Goal: Obtain resource: Download file/media

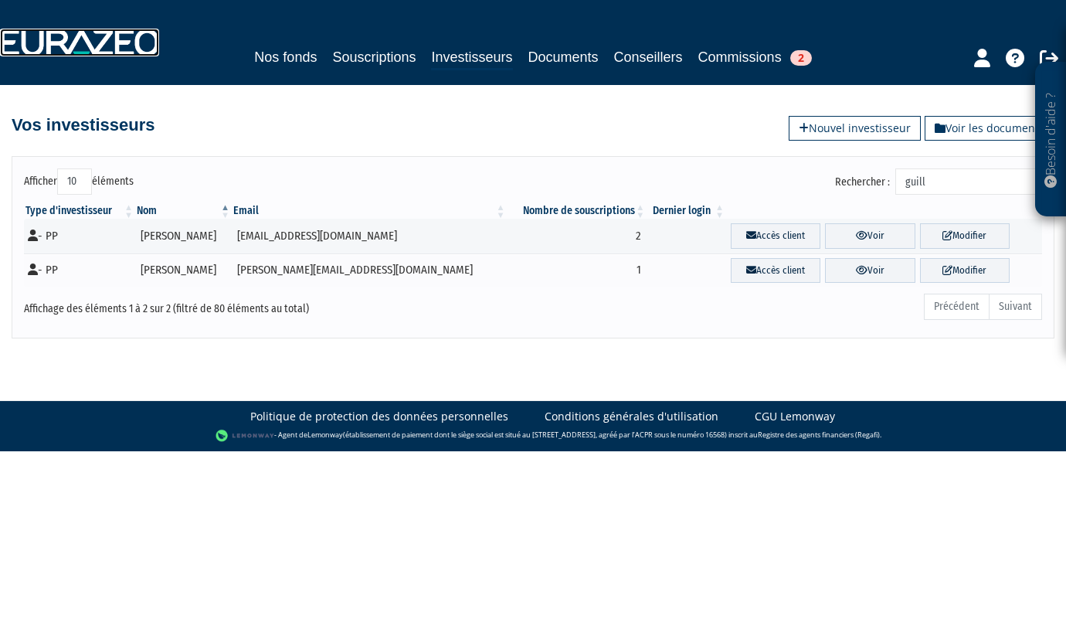
click at [74, 49] on img at bounding box center [79, 43] width 159 height 28
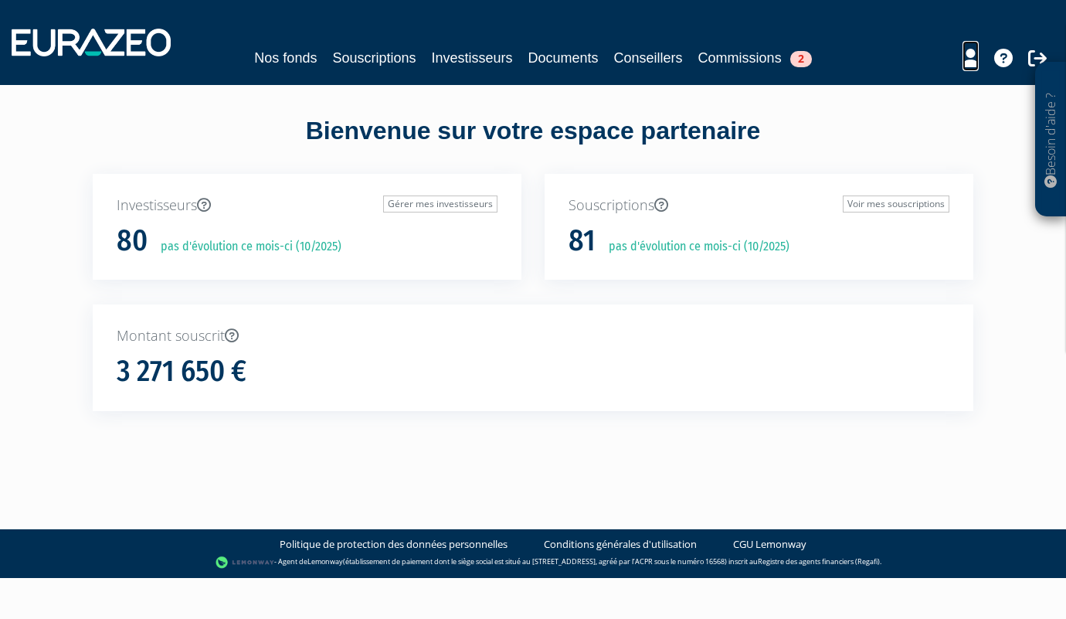
click at [968, 60] on icon at bounding box center [970, 58] width 16 height 19
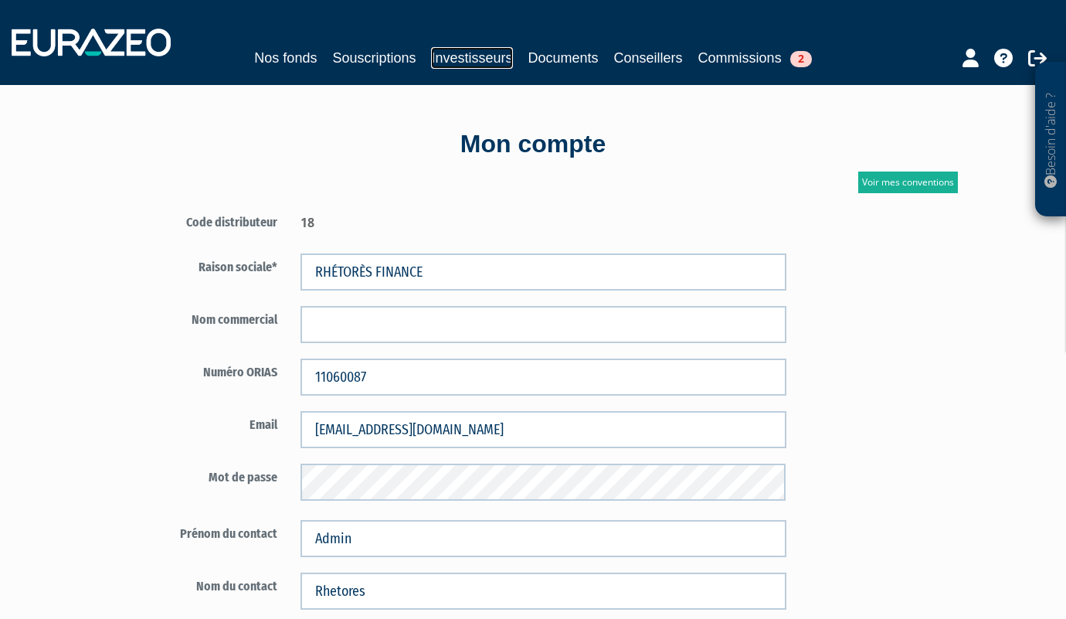
click at [479, 61] on link "Investisseurs" at bounding box center [471, 58] width 81 height 22
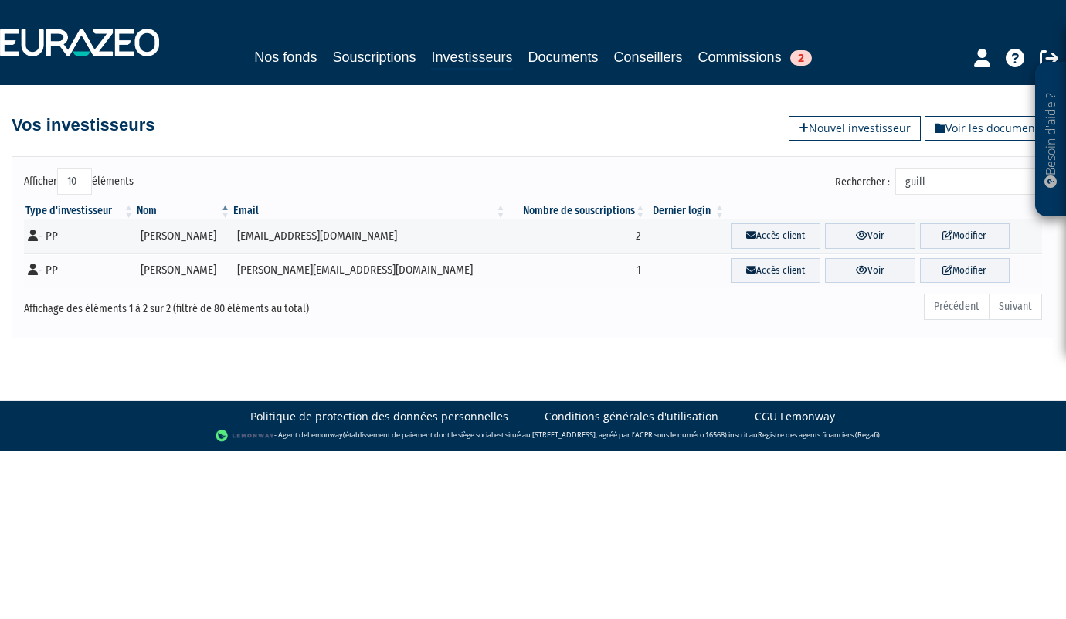
drag, startPoint x: 978, startPoint y: 184, endPoint x: 891, endPoint y: 184, distance: 87.3
click at [891, 184] on label "Rechercher : guill" at bounding box center [938, 181] width 207 height 26
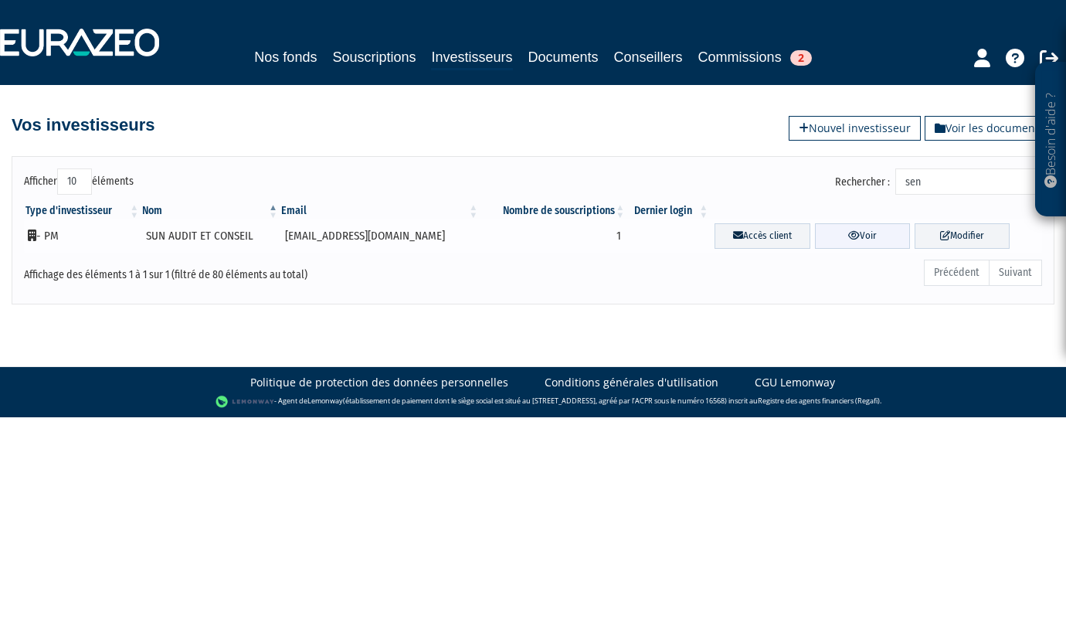
type input "sen"
click at [825, 242] on link "Voir" at bounding box center [862, 235] width 95 height 25
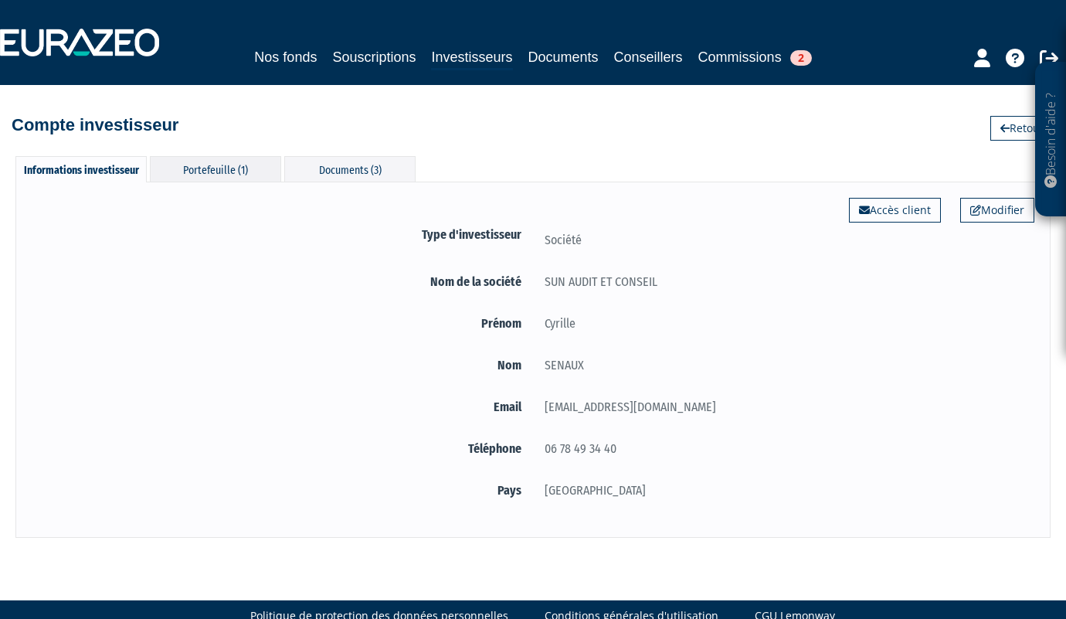
click at [202, 166] on div "Portefeuille (1)" at bounding box center [215, 168] width 131 height 25
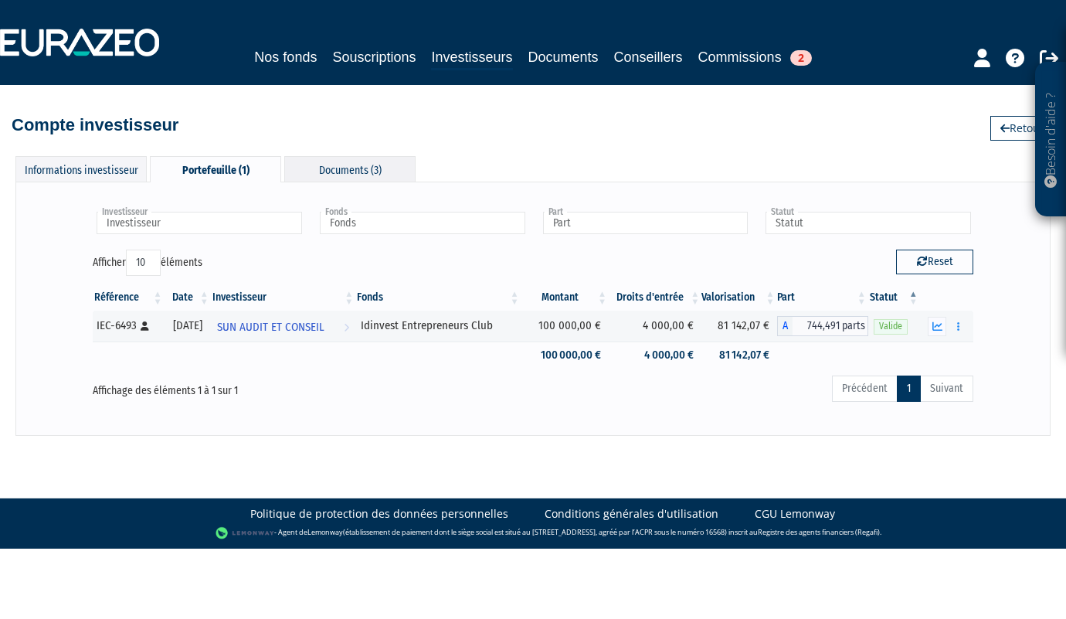
click at [358, 167] on div "Documents (3)" at bounding box center [349, 168] width 131 height 25
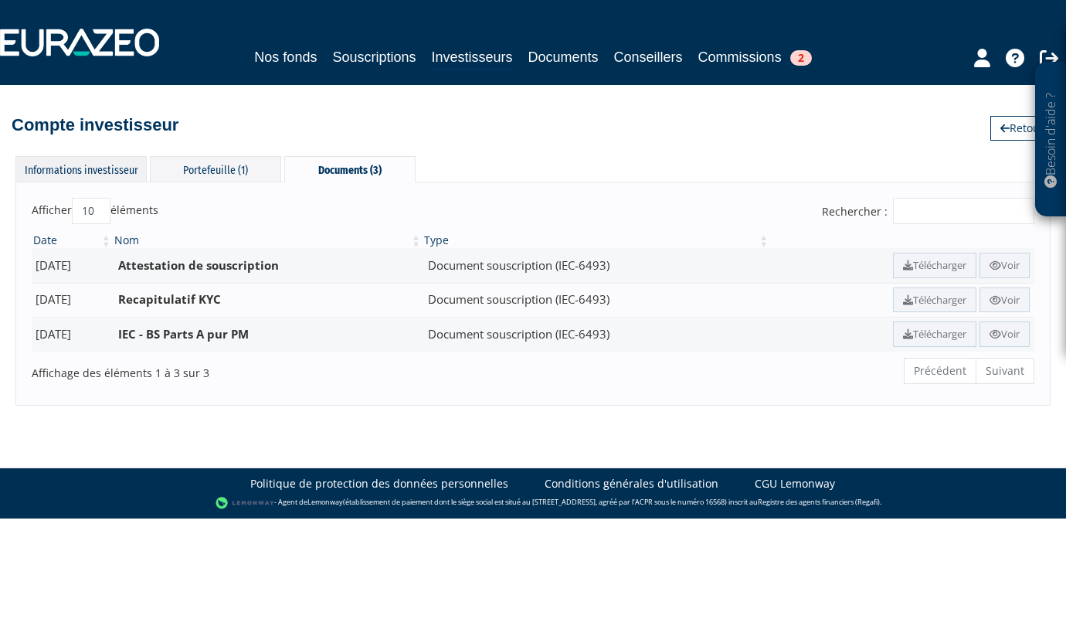
click at [98, 162] on div "Informations investisseur" at bounding box center [80, 168] width 131 height 25
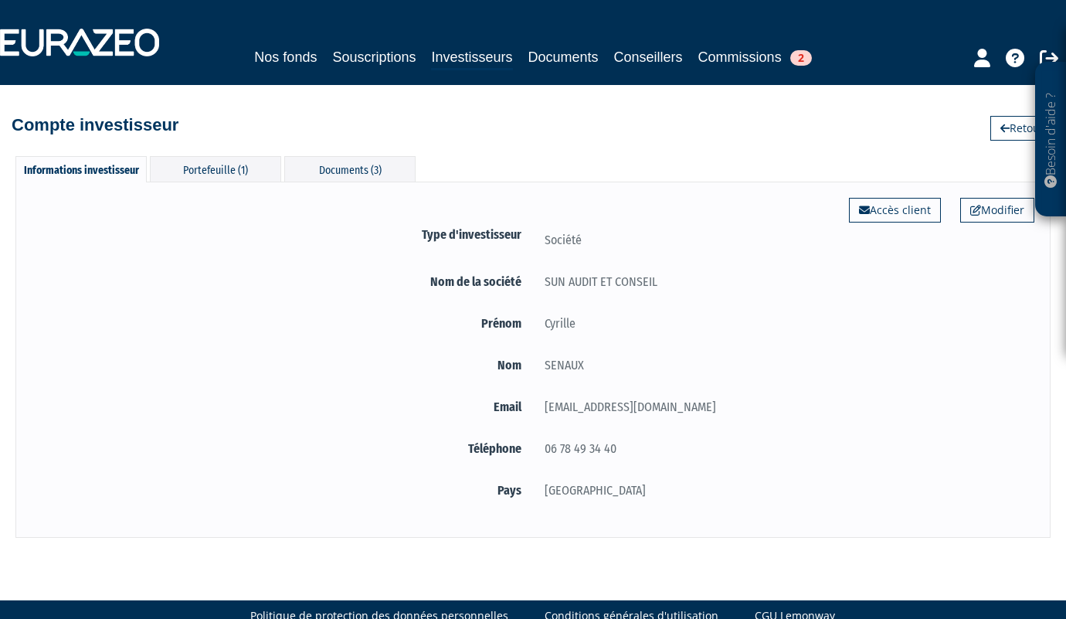
click at [125, 168] on div "Informations investisseur" at bounding box center [80, 169] width 131 height 26
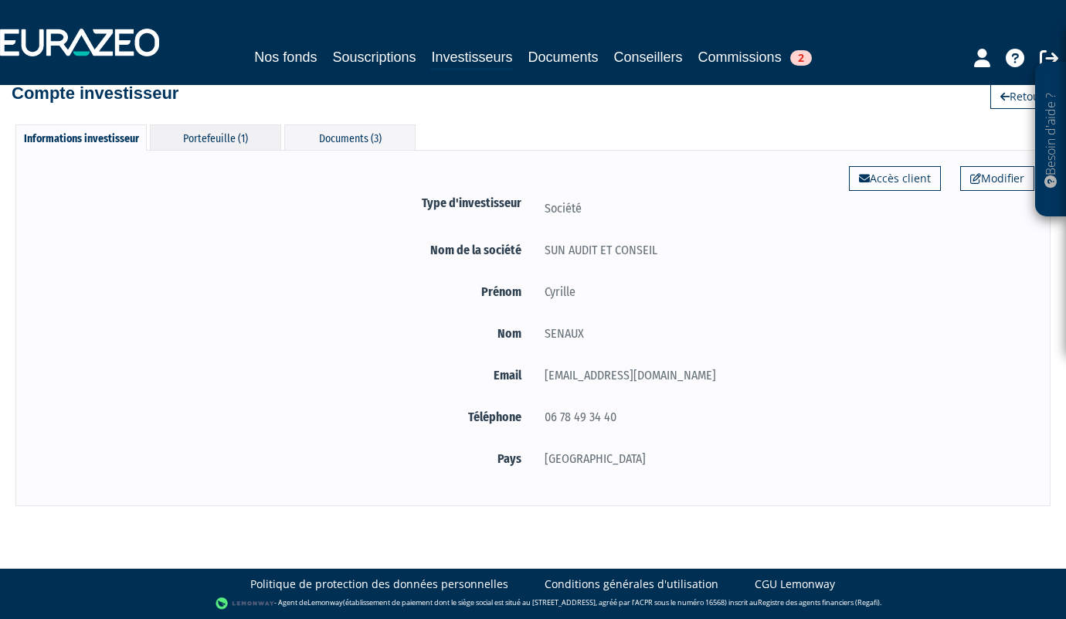
click at [215, 141] on div "Portefeuille (1)" at bounding box center [215, 136] width 131 height 25
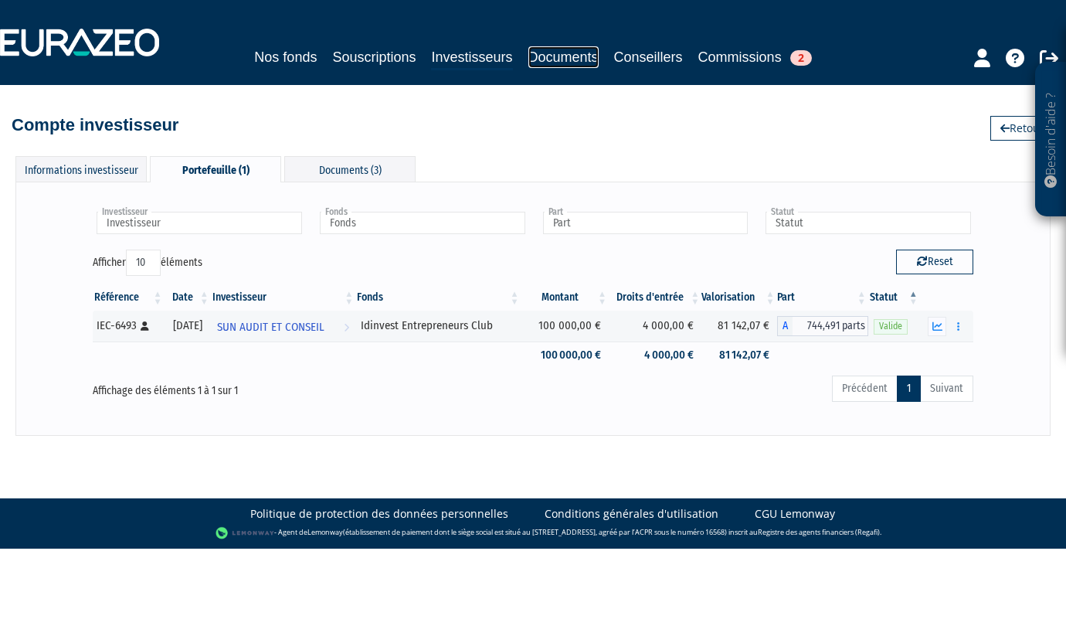
click at [545, 58] on link "Documents" at bounding box center [563, 57] width 70 height 22
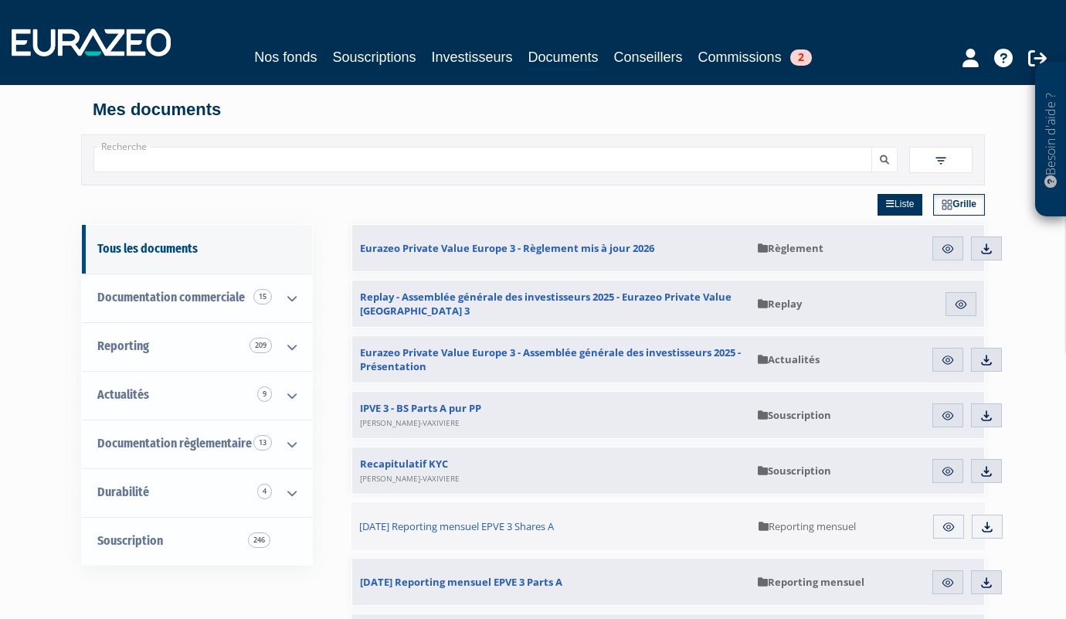
click at [361, 161] on input "Recherche" at bounding box center [482, 159] width 778 height 25
type input "entrepreneur club"
click at [871, 147] on button "submit" at bounding box center [884, 159] width 26 height 25
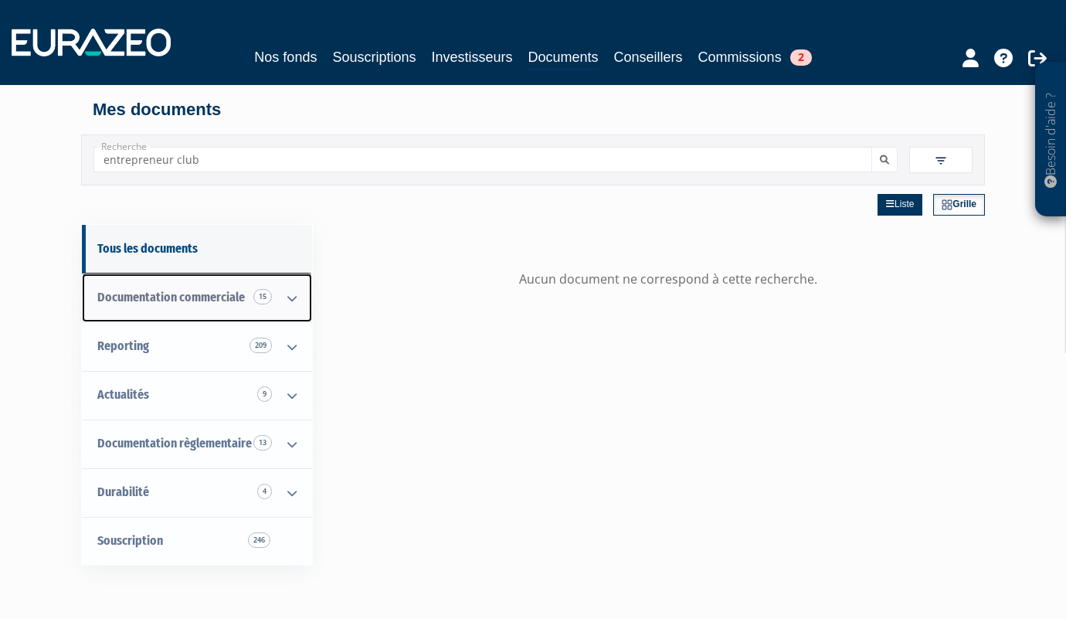
click at [168, 296] on span "Documentation commerciale 15" at bounding box center [170, 297] width 147 height 15
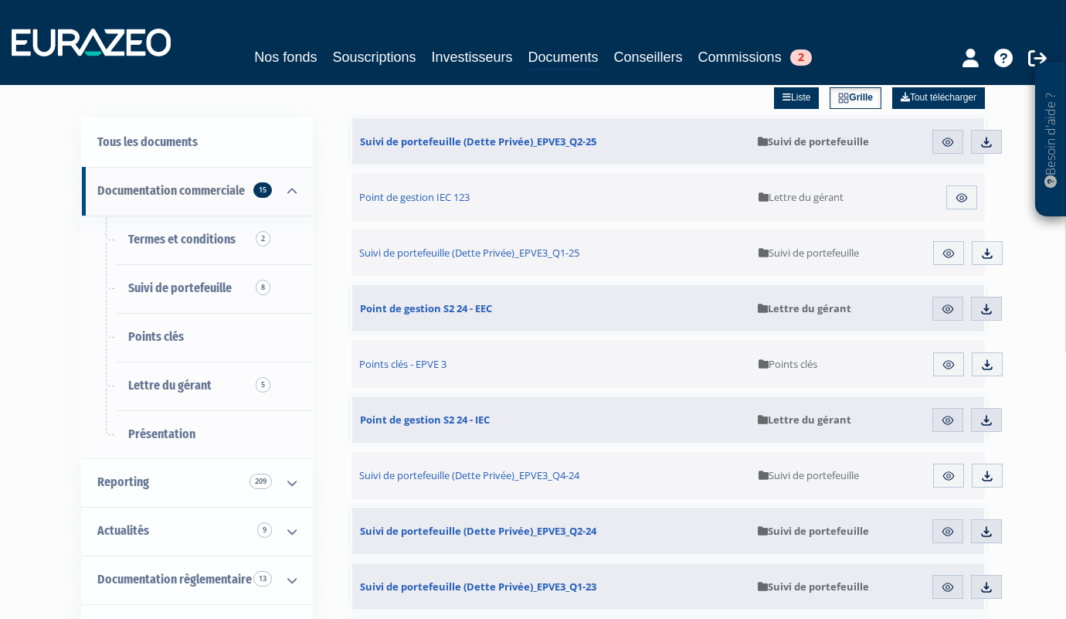
scroll to position [137, 0]
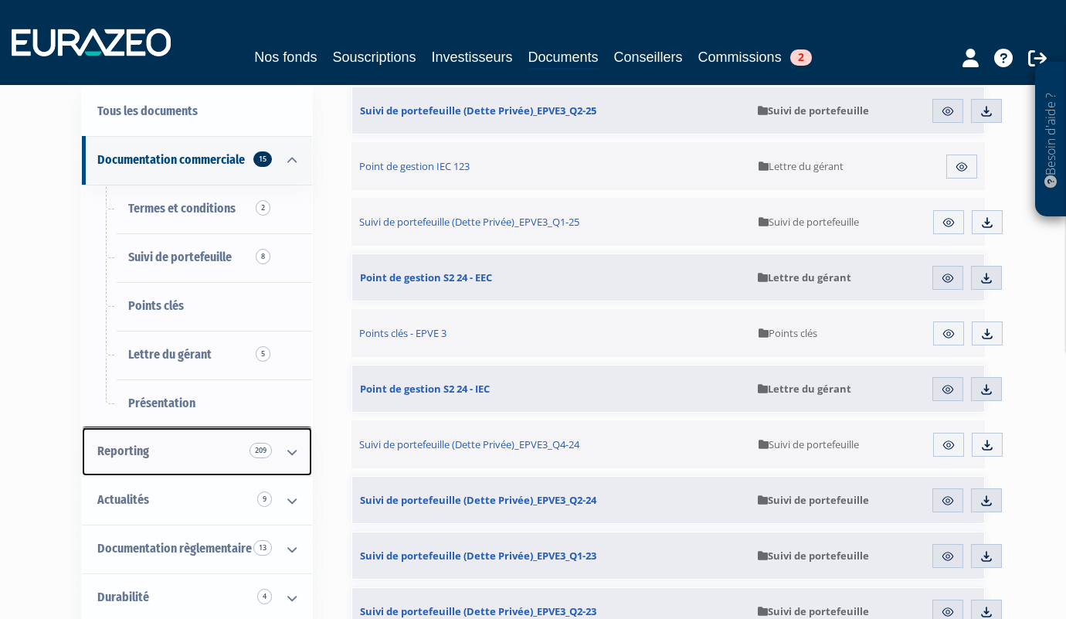
click at [127, 450] on span "Reporting 209" at bounding box center [123, 450] width 52 height 15
click at [120, 451] on span "Reporting 209" at bounding box center [123, 450] width 52 height 15
click at [291, 453] on icon at bounding box center [292, 452] width 40 height 48
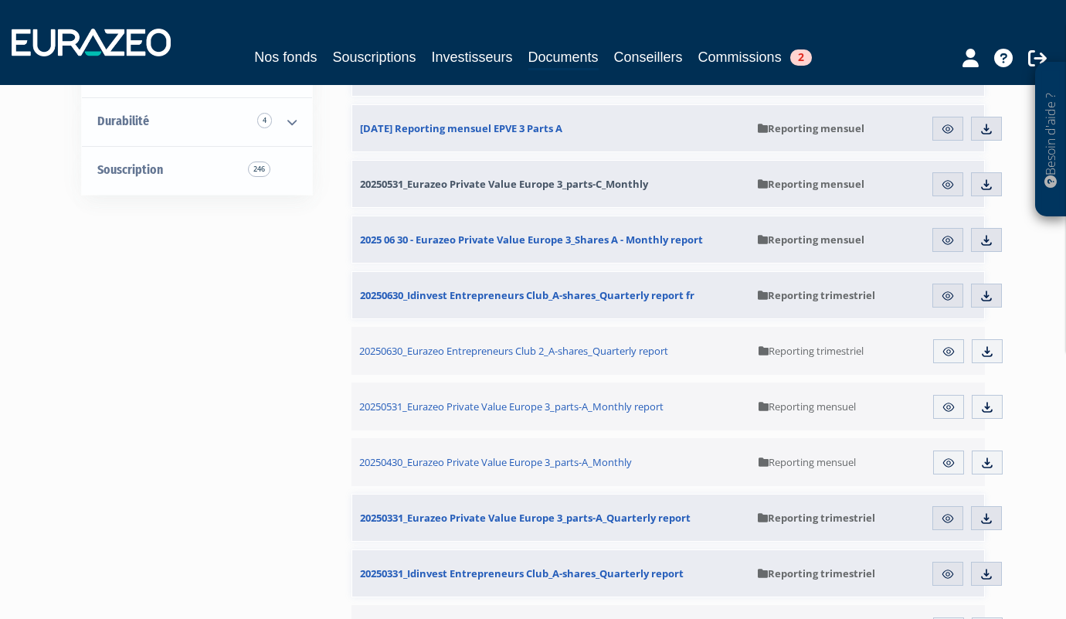
scroll to position [574, 0]
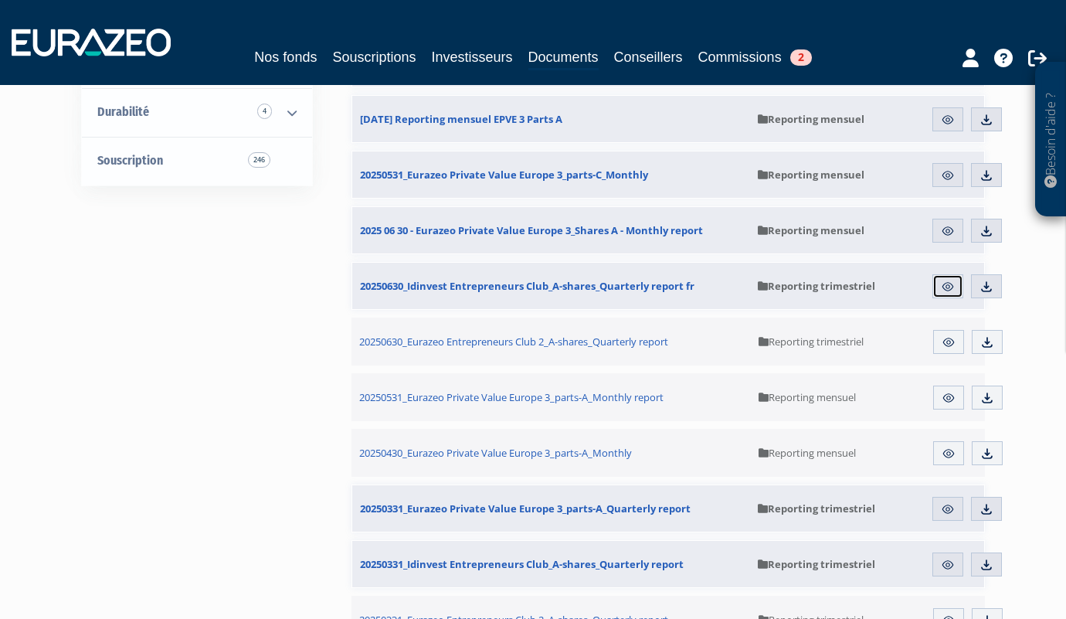
click at [941, 290] on img at bounding box center [948, 287] width 14 height 14
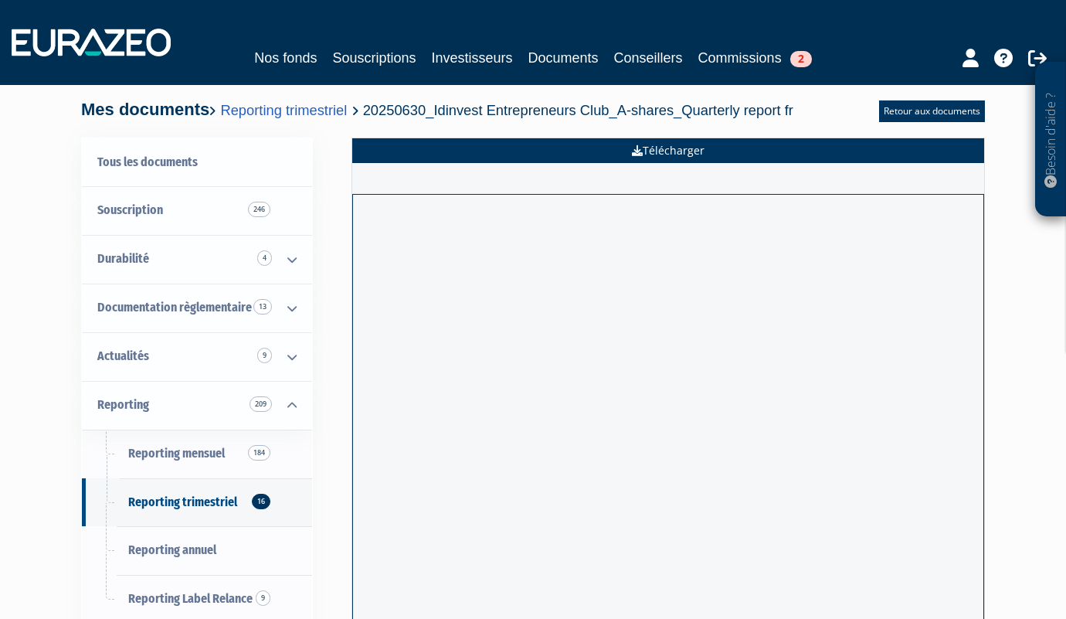
click at [720, 146] on link "Télécharger" at bounding box center [668, 150] width 632 height 25
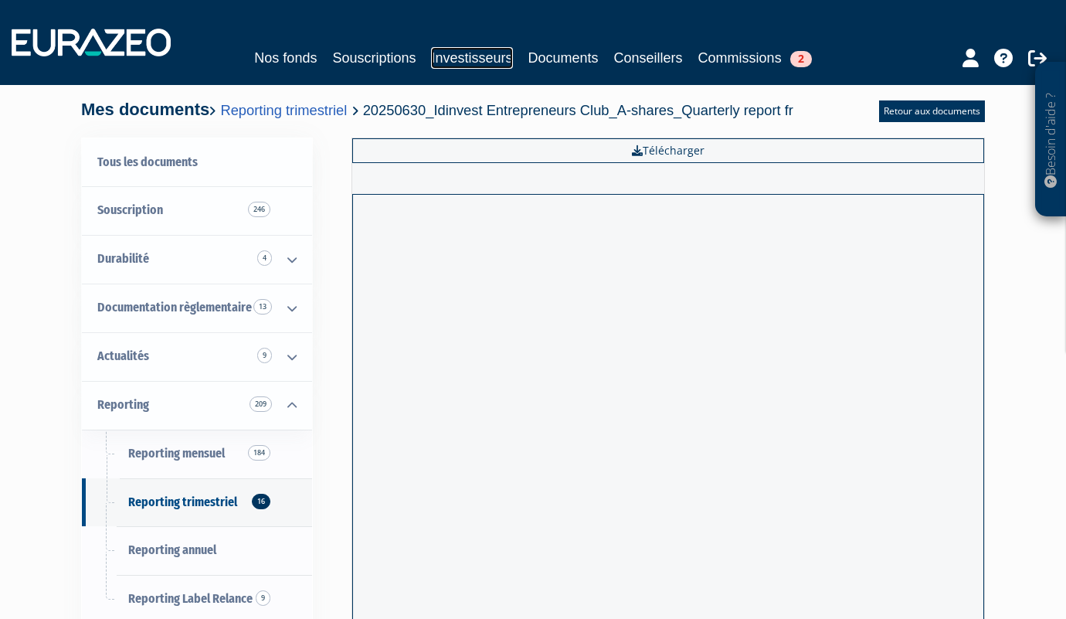
click at [486, 61] on link "Investisseurs" at bounding box center [471, 58] width 81 height 22
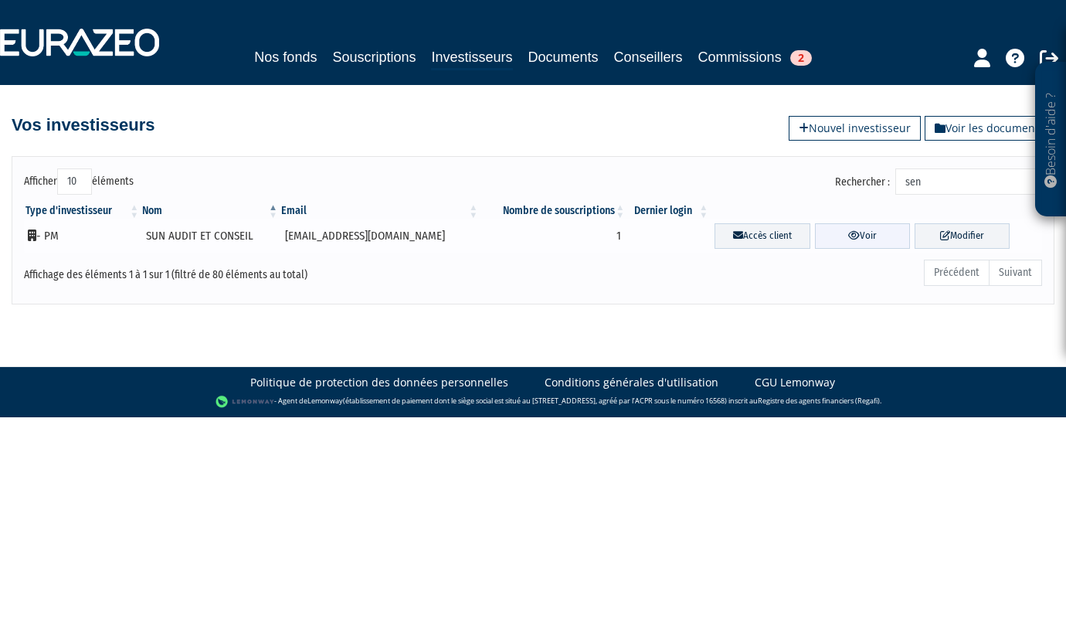
click at [848, 239] on icon at bounding box center [854, 235] width 12 height 10
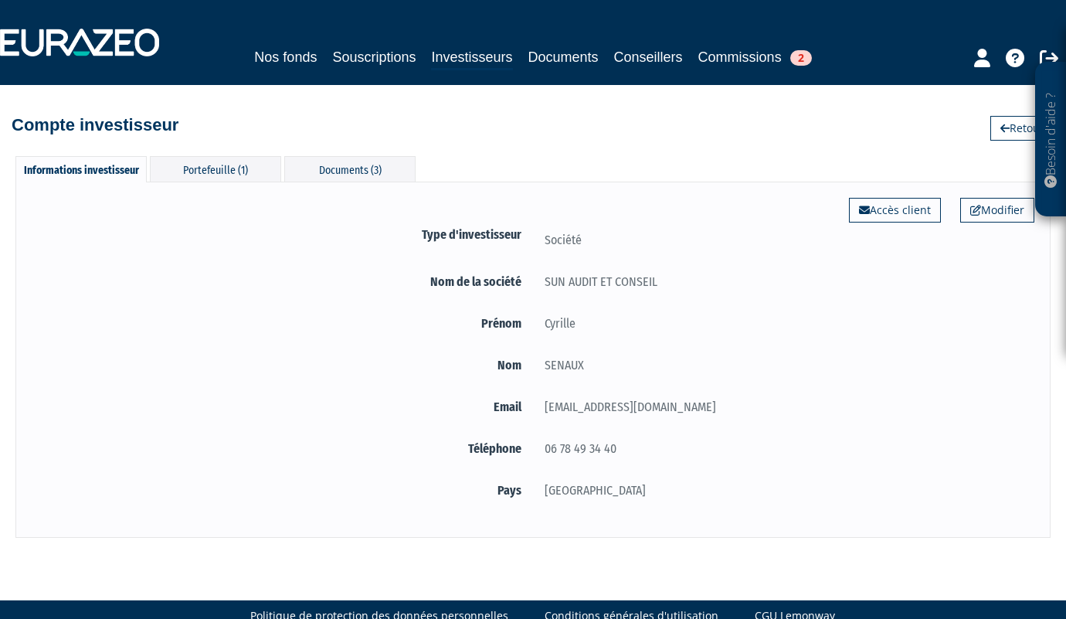
scroll to position [32, 0]
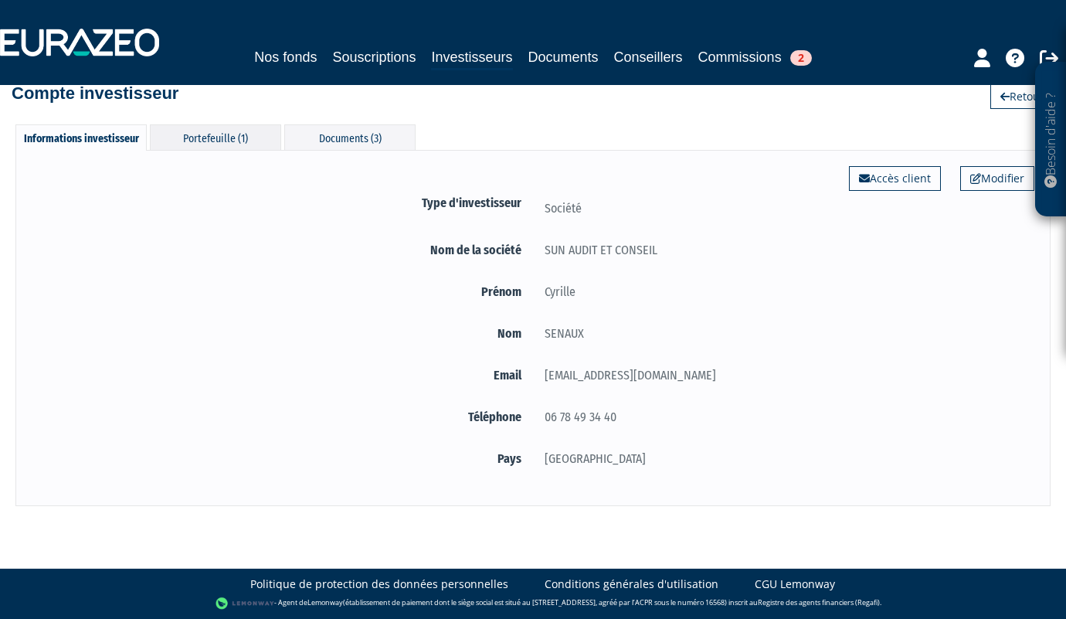
click at [219, 127] on div "Portefeuille (1)" at bounding box center [215, 136] width 131 height 25
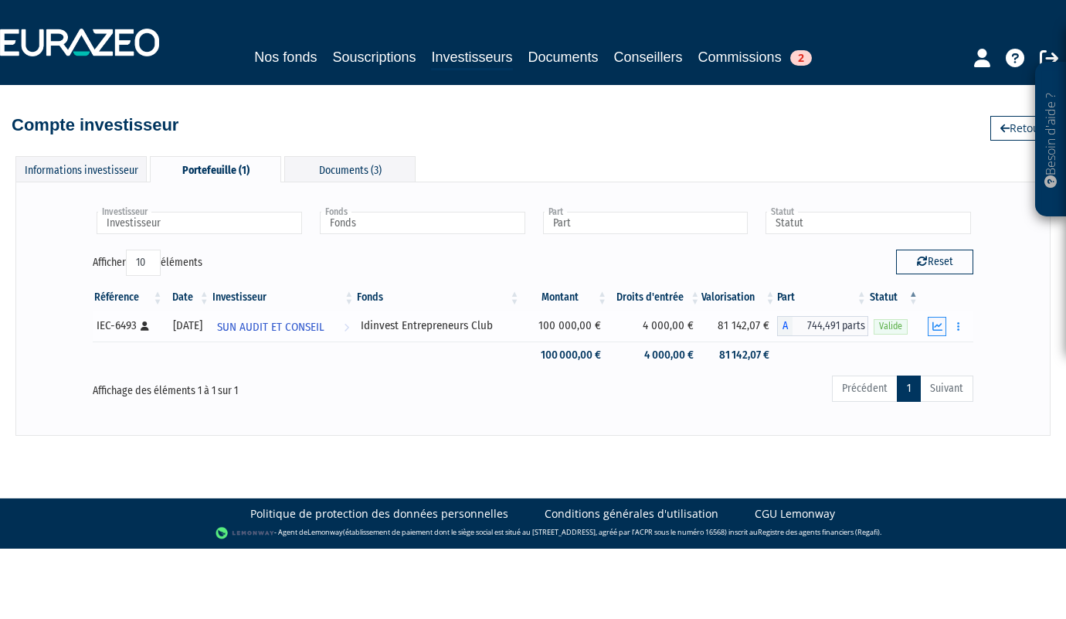
click at [934, 327] on icon "button" at bounding box center [937, 326] width 10 height 10
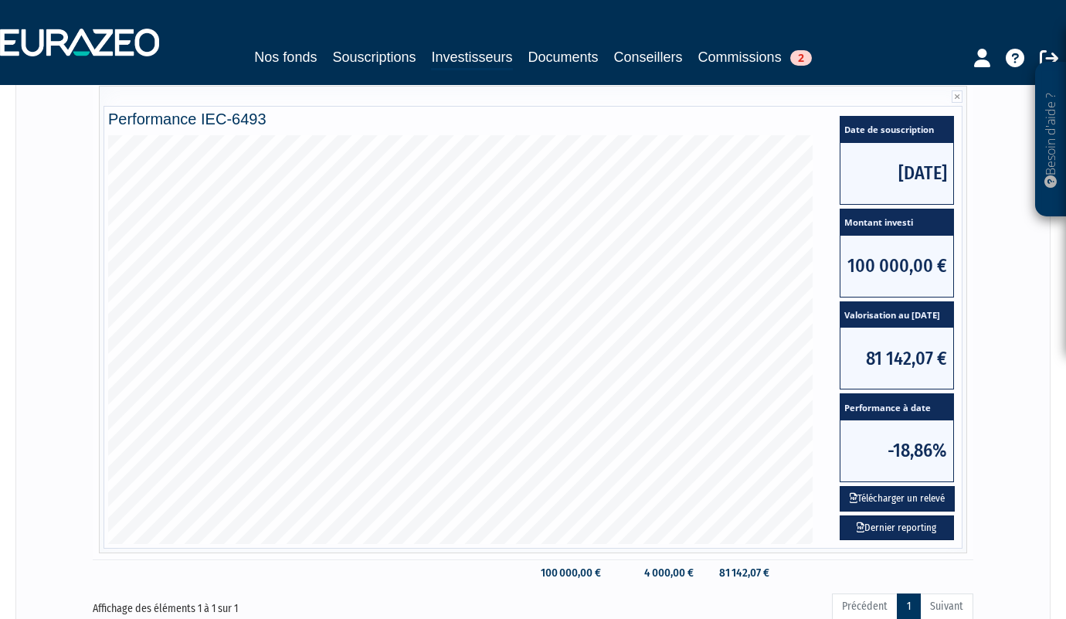
scroll to position [292, 0]
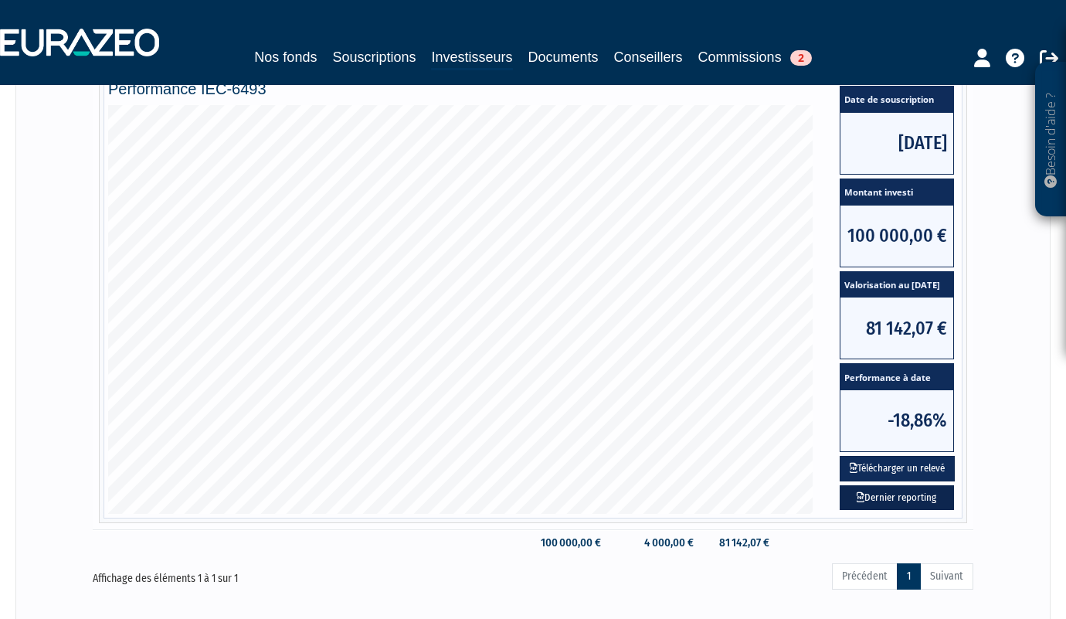
click at [922, 500] on link "Dernier reporting" at bounding box center [896, 497] width 114 height 25
click at [0, 0] on div "Besoin d'aide ? × J'ai besoin d'aide Si vous avez une question à propos du fonc…" at bounding box center [533, 165] width 1066 height 915
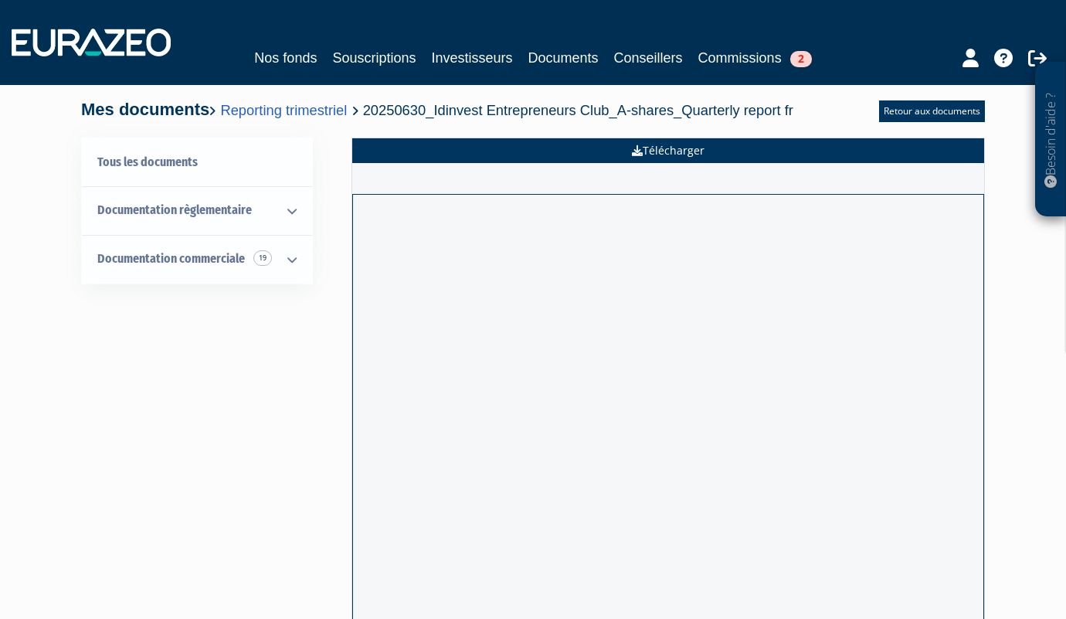
click at [705, 148] on link "Télécharger" at bounding box center [668, 150] width 632 height 25
